Goal: Complete application form

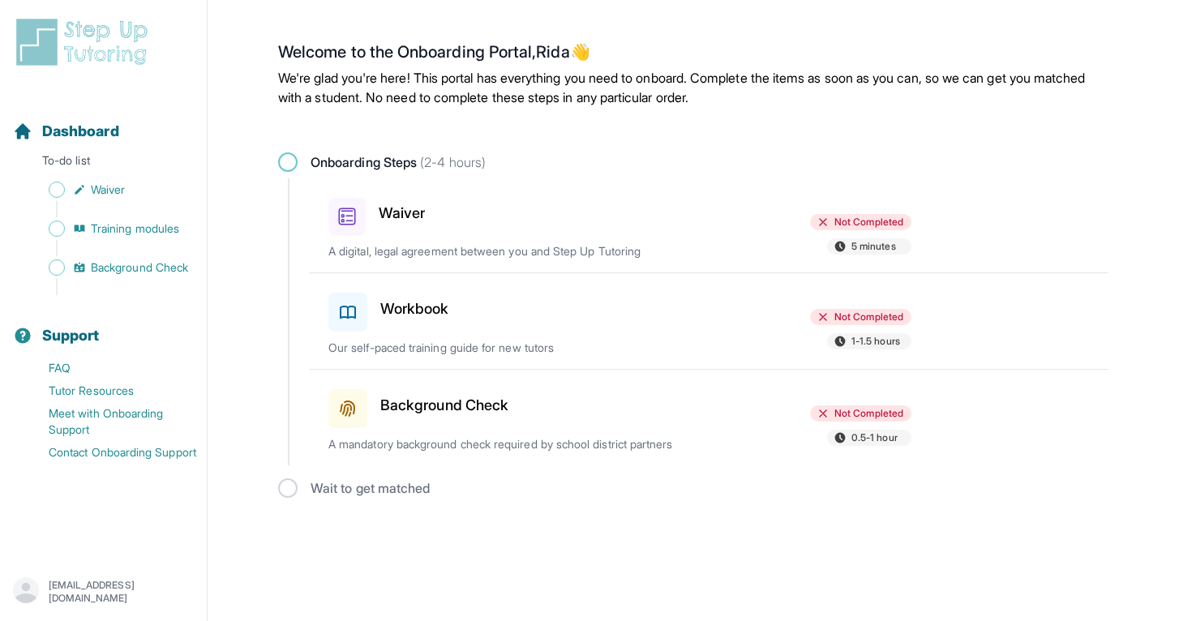
click at [839, 246] on icon at bounding box center [840, 247] width 11 height 11
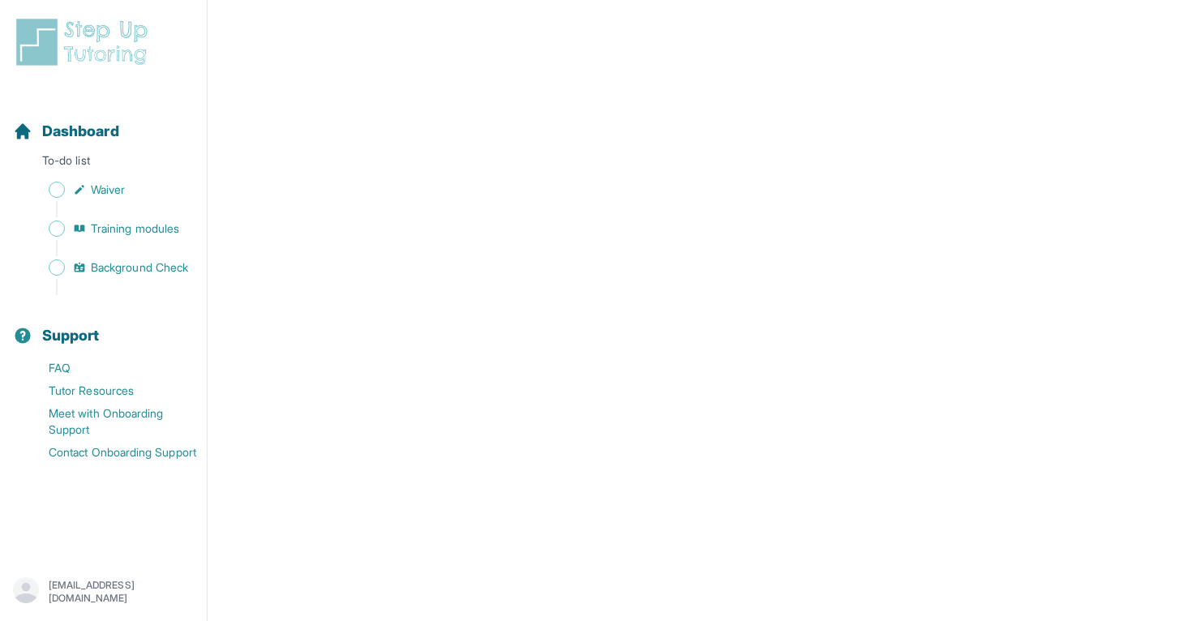
scroll to position [2344, 0]
click at [100, 194] on span "Waiver" at bounding box center [108, 190] width 34 height 16
click at [124, 163] on p "To-do list" at bounding box center [103, 163] width 194 height 23
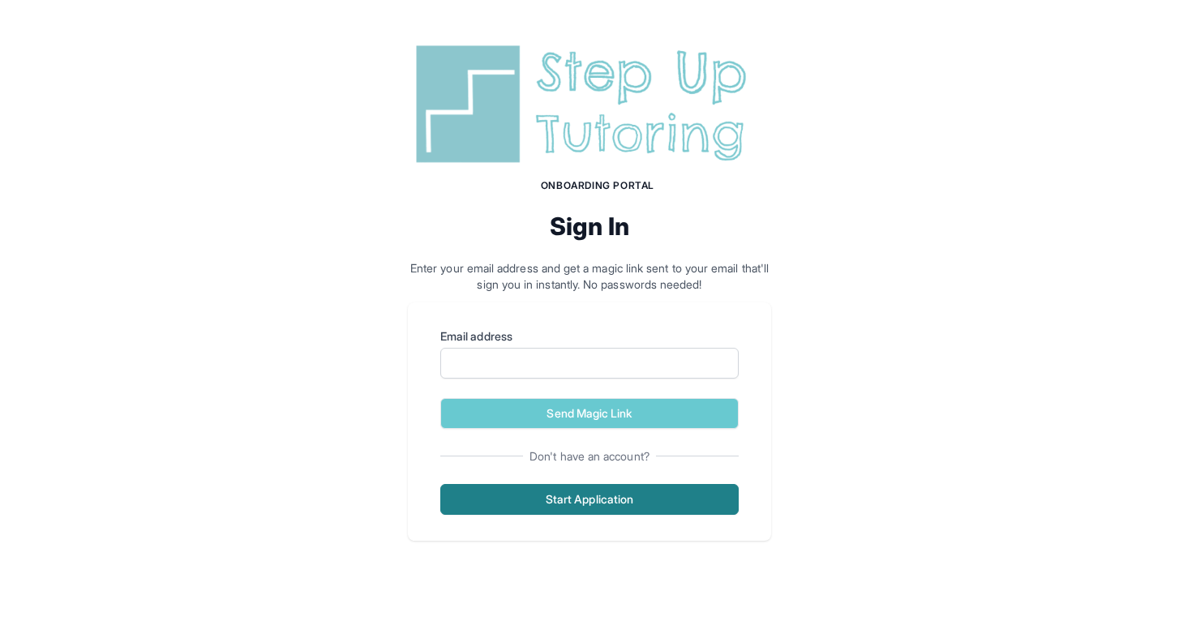
click at [602, 495] on button "Start Application" at bounding box center [589, 499] width 298 height 31
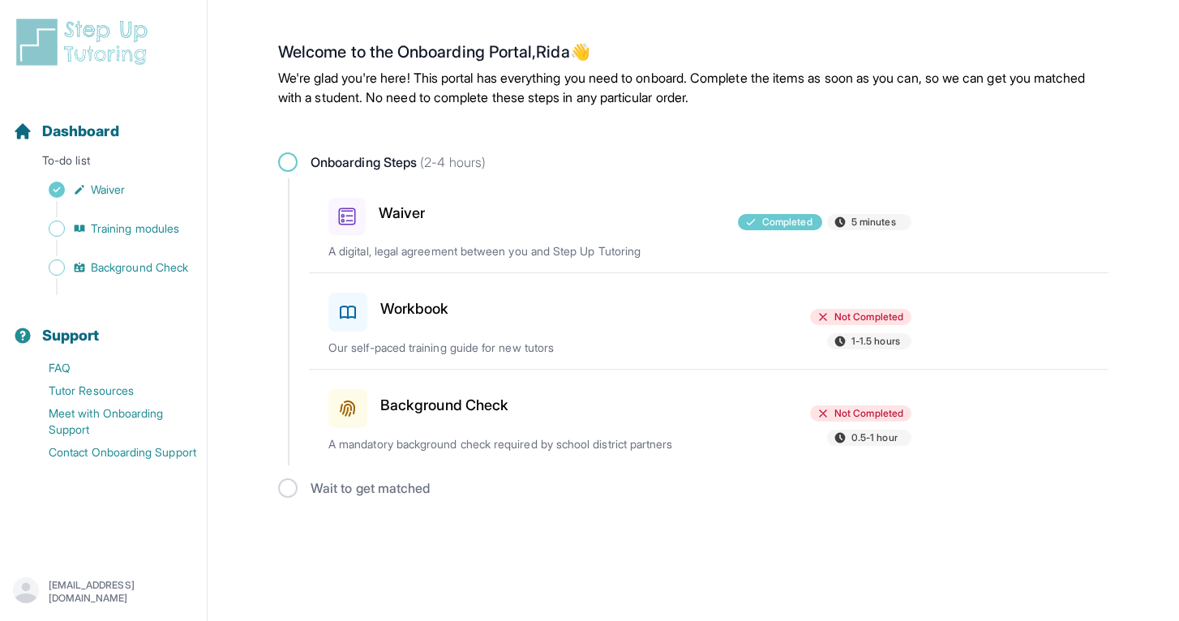
click at [881, 441] on span "0.5-1 hour" at bounding box center [874, 437] width 46 height 13
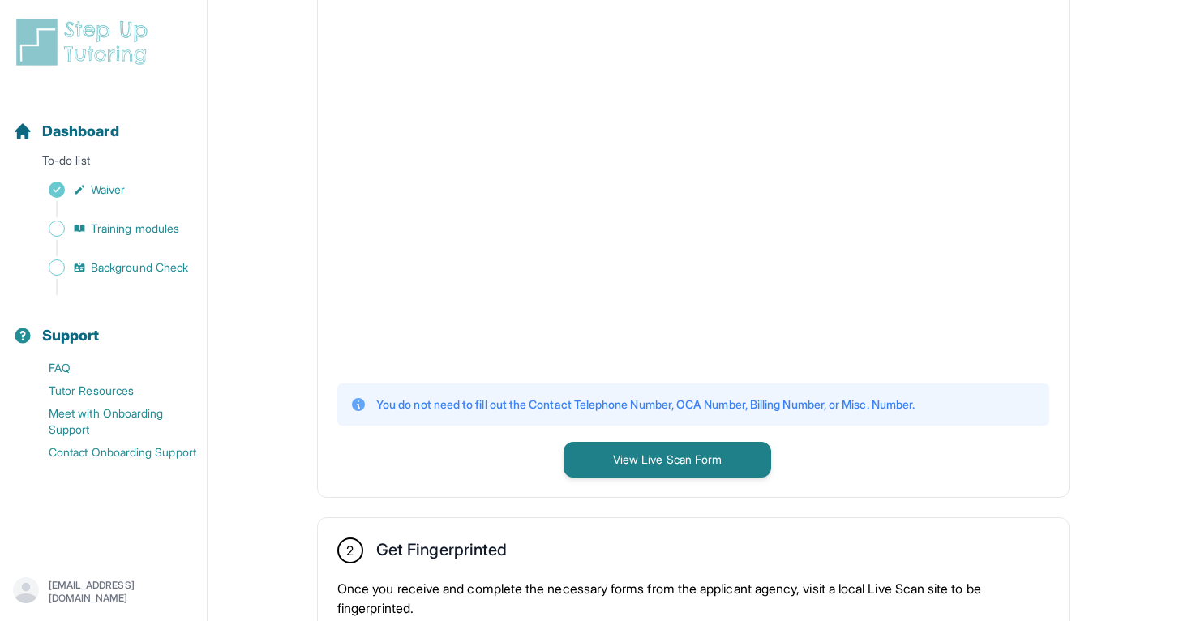
scroll to position [407, 0]
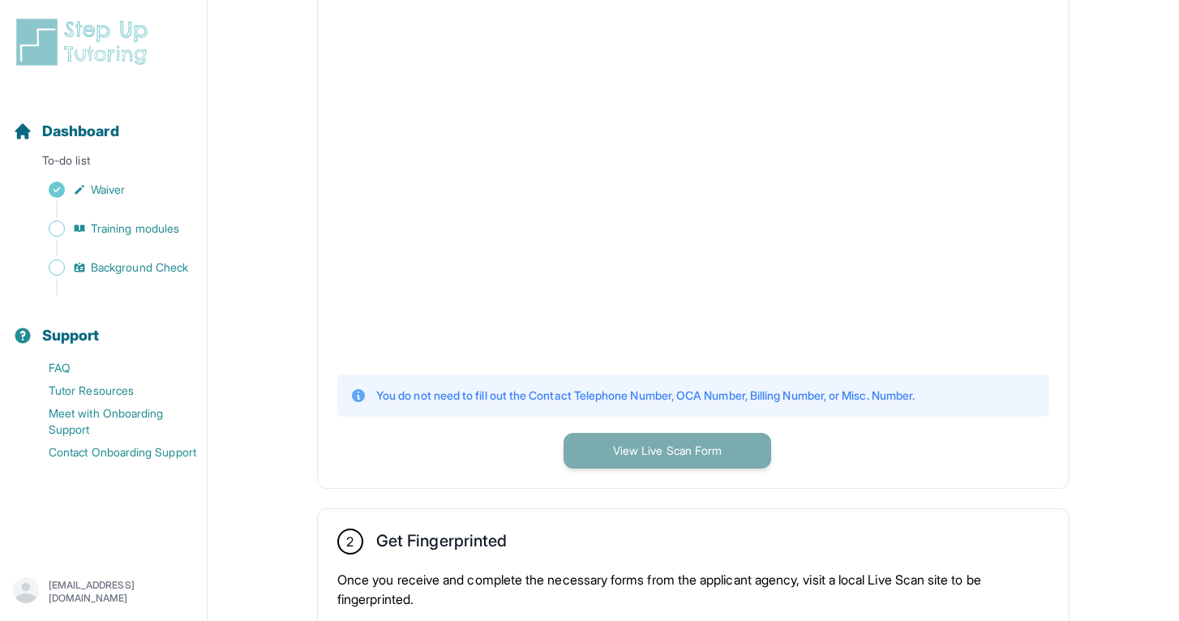
click at [687, 458] on button "View Live Scan Form" at bounding box center [668, 451] width 208 height 36
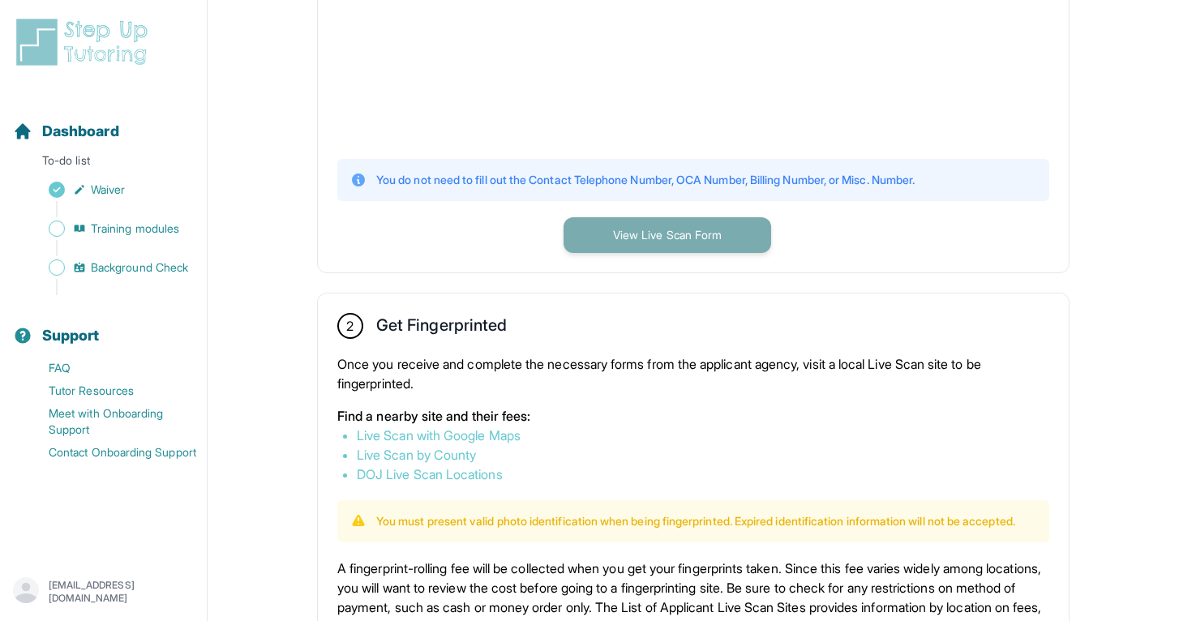
scroll to position [618, 0]
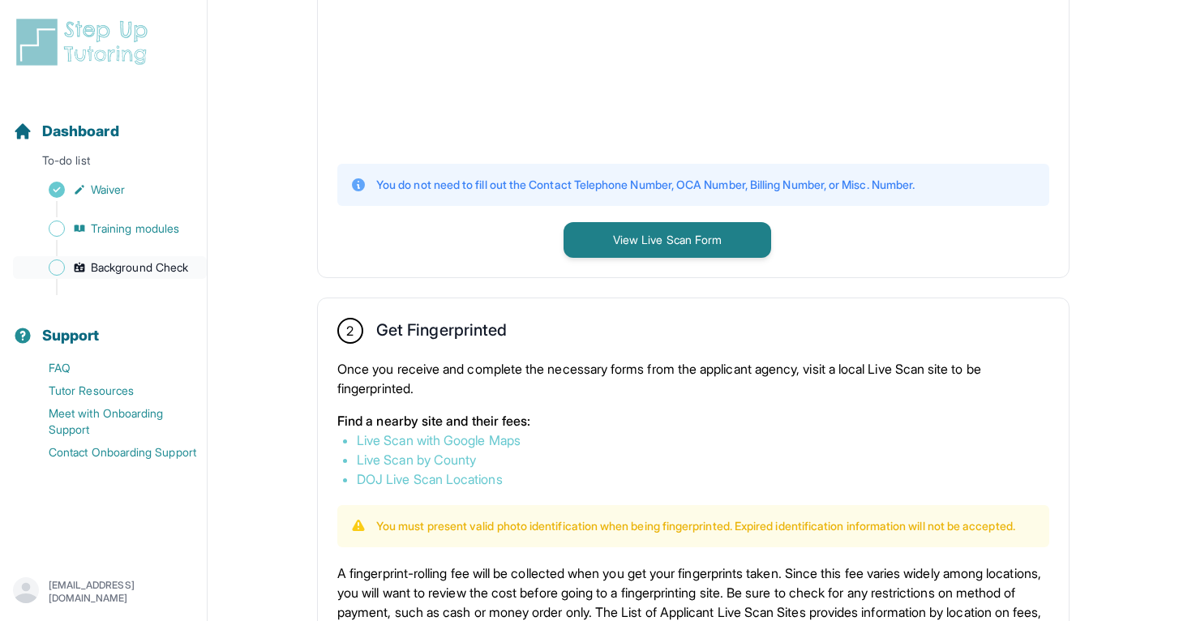
click at [169, 271] on span "Background Check" at bounding box center [139, 267] width 97 height 16
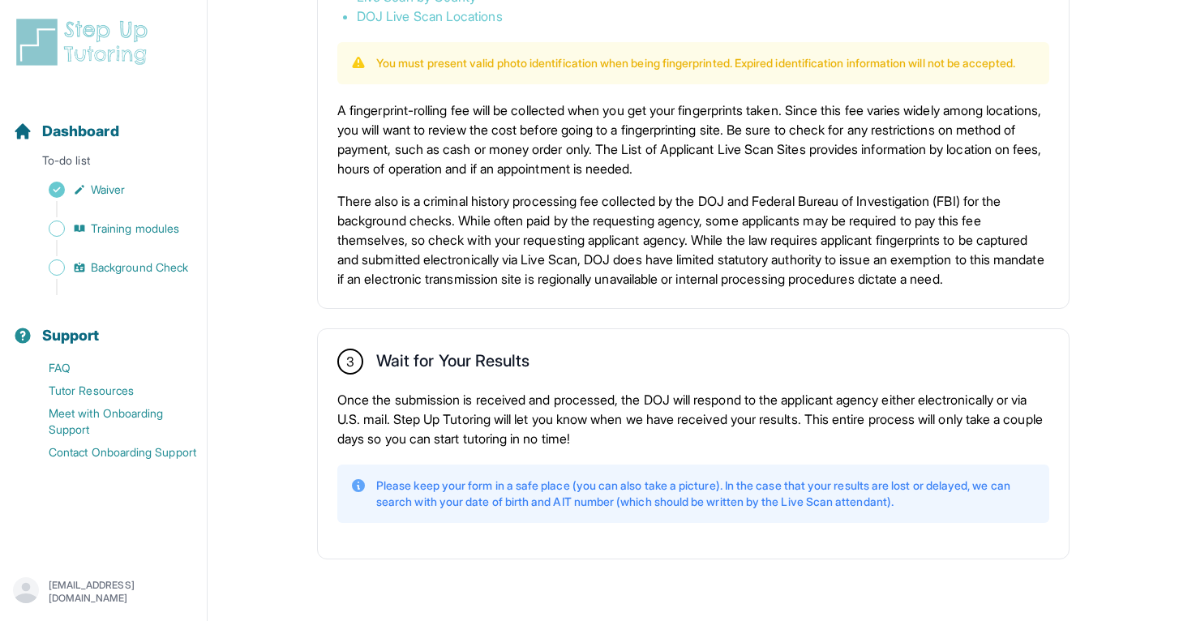
scroll to position [1116, 0]
click at [479, 487] on p "Please keep your form in a safe place (you can also take a picture). In the cas…" at bounding box center [706, 494] width 660 height 32
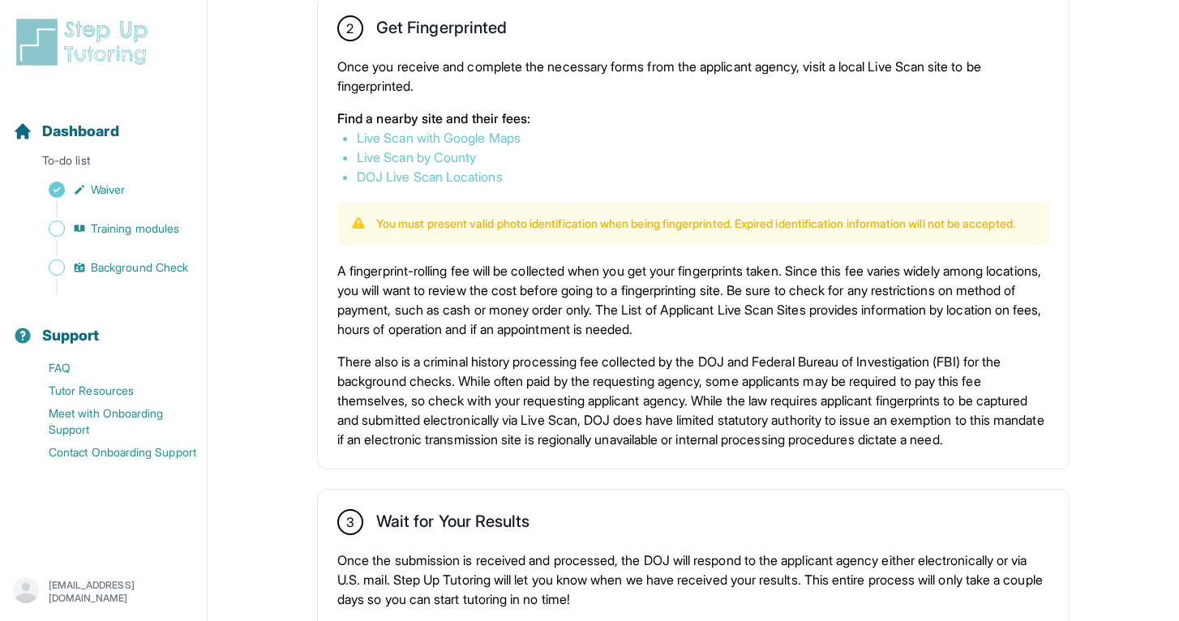
scroll to position [915, 0]
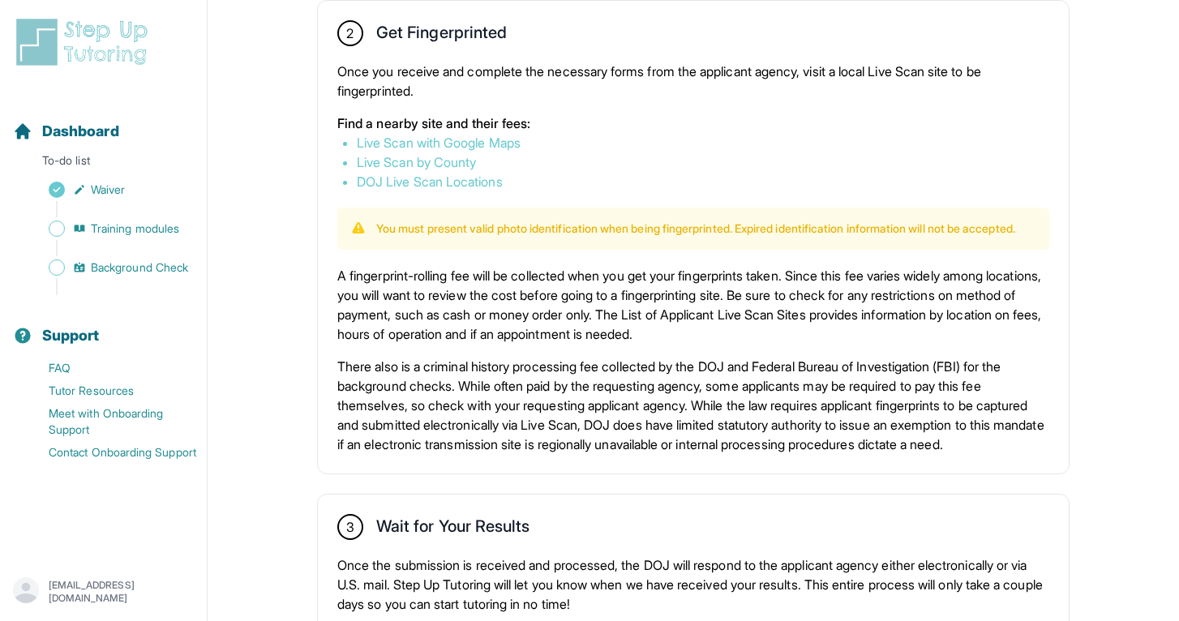
click at [494, 340] on p "A fingerprint-rolling fee will be collected when you get your fingerprints take…" at bounding box center [693, 305] width 712 height 78
click at [470, 276] on div "2 Get Fingerprinted Once you receive and complete the necessary forms from the …" at bounding box center [693, 237] width 751 height 473
click at [465, 24] on h2 "Get Fingerprinted" at bounding box center [441, 36] width 131 height 26
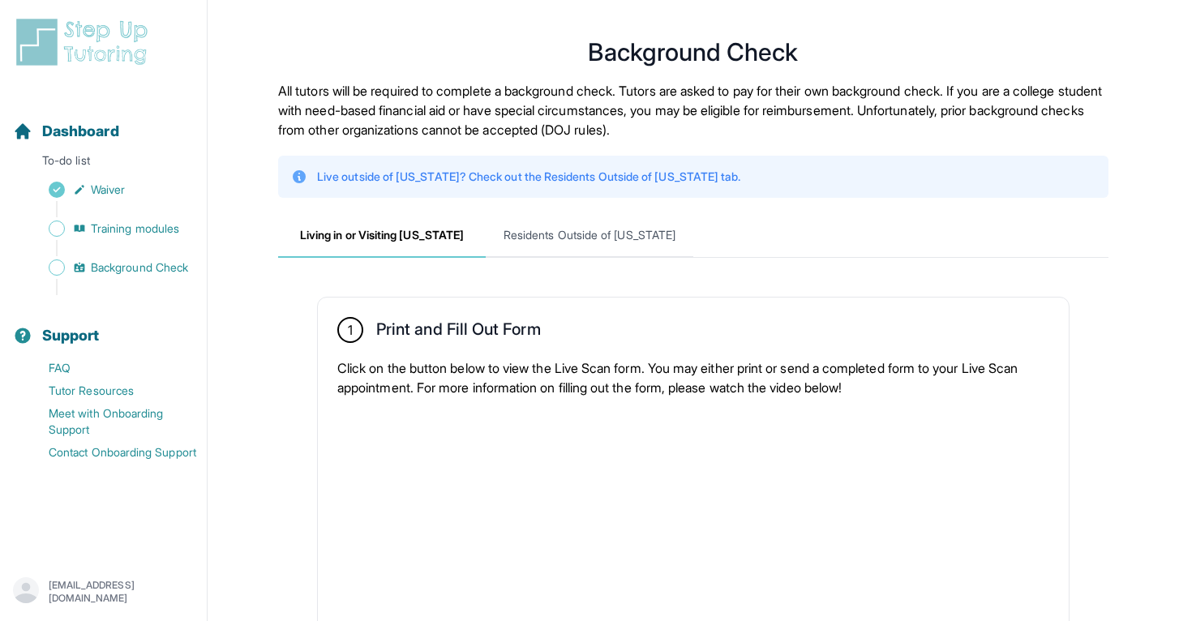
scroll to position [0, 0]
click at [519, 178] on p "Live outside of California? Check out the Residents Outside of California tab." at bounding box center [528, 177] width 423 height 16
click at [543, 241] on span "Residents Outside of California" at bounding box center [590, 236] width 208 height 44
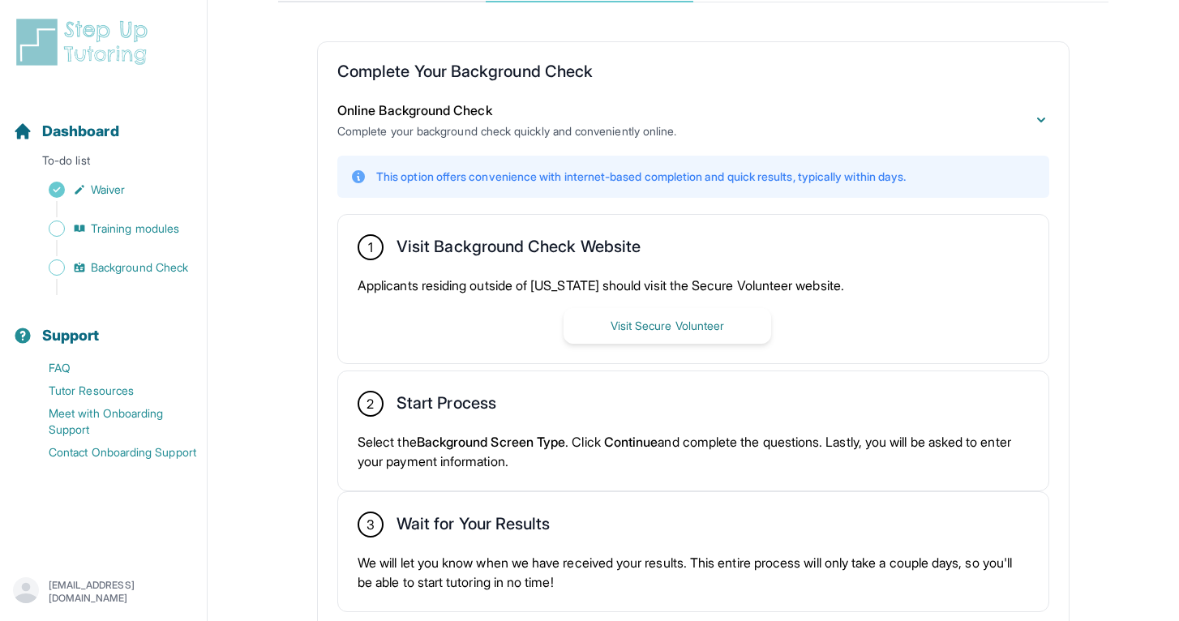
scroll to position [257, 0]
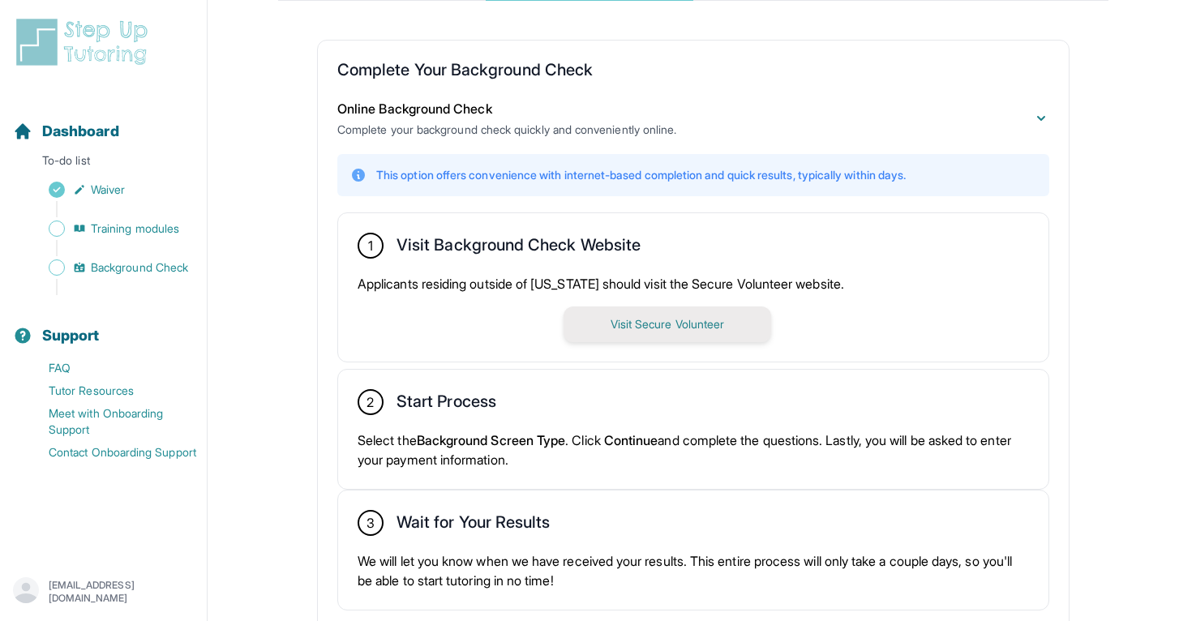
click at [649, 328] on button "Visit Secure Volunteer" at bounding box center [668, 324] width 208 height 36
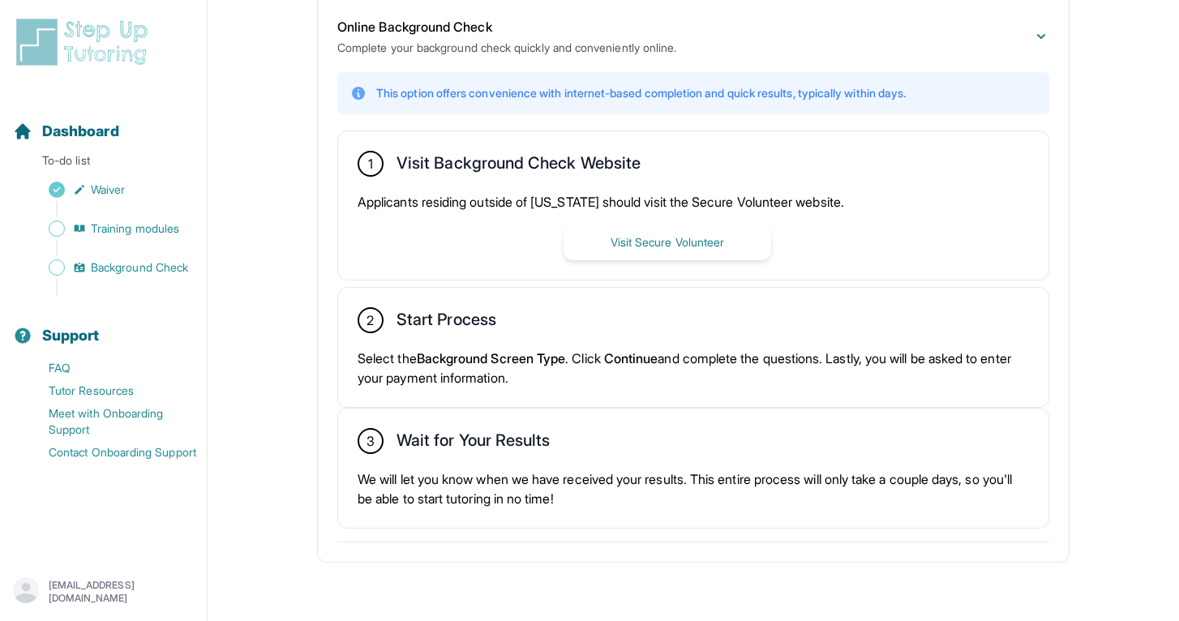
scroll to position [342, 0]
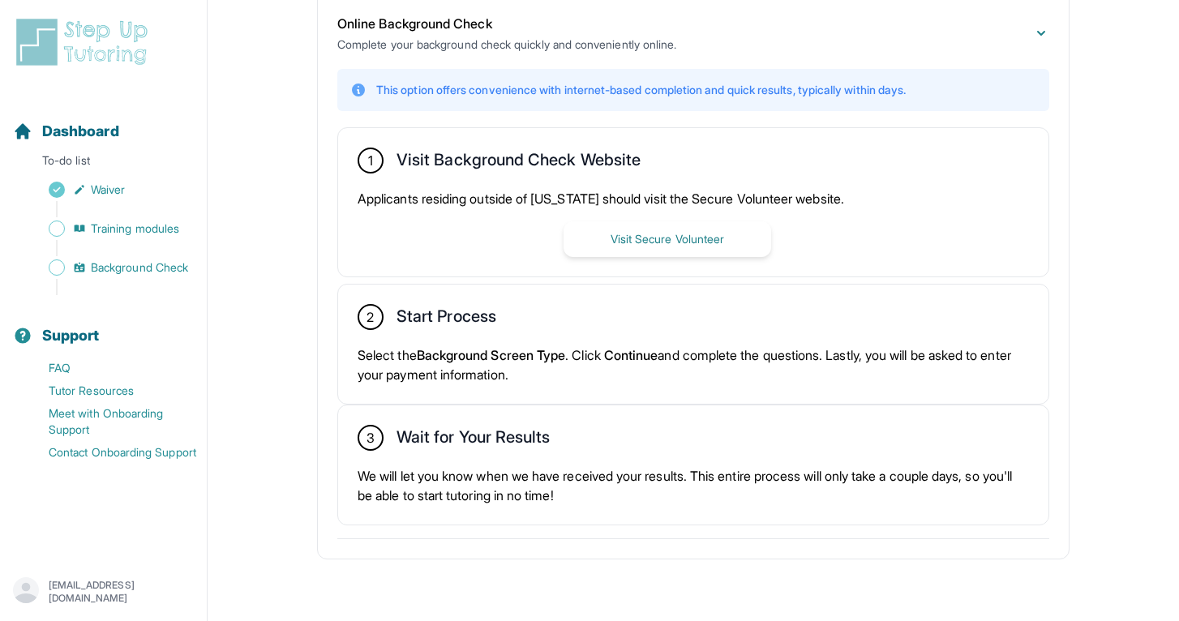
click at [653, 354] on span "Continue" at bounding box center [631, 355] width 54 height 16
